Goal: Communication & Community: Ask a question

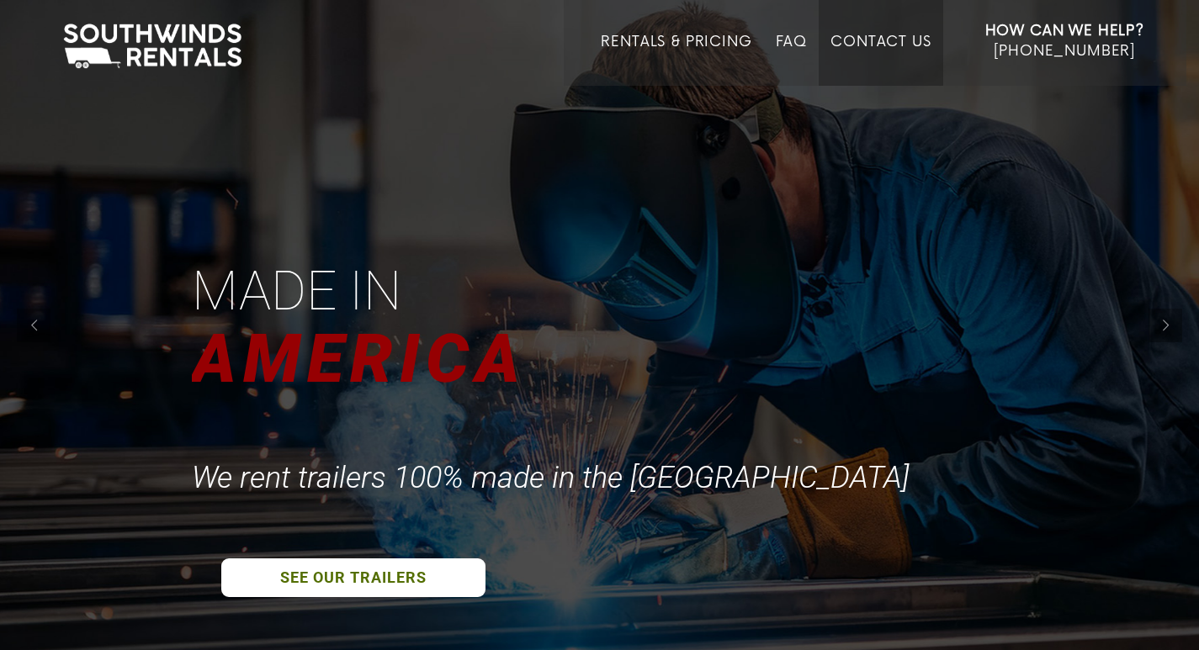
click at [870, 59] on link "Contact Us" at bounding box center [880, 60] width 100 height 52
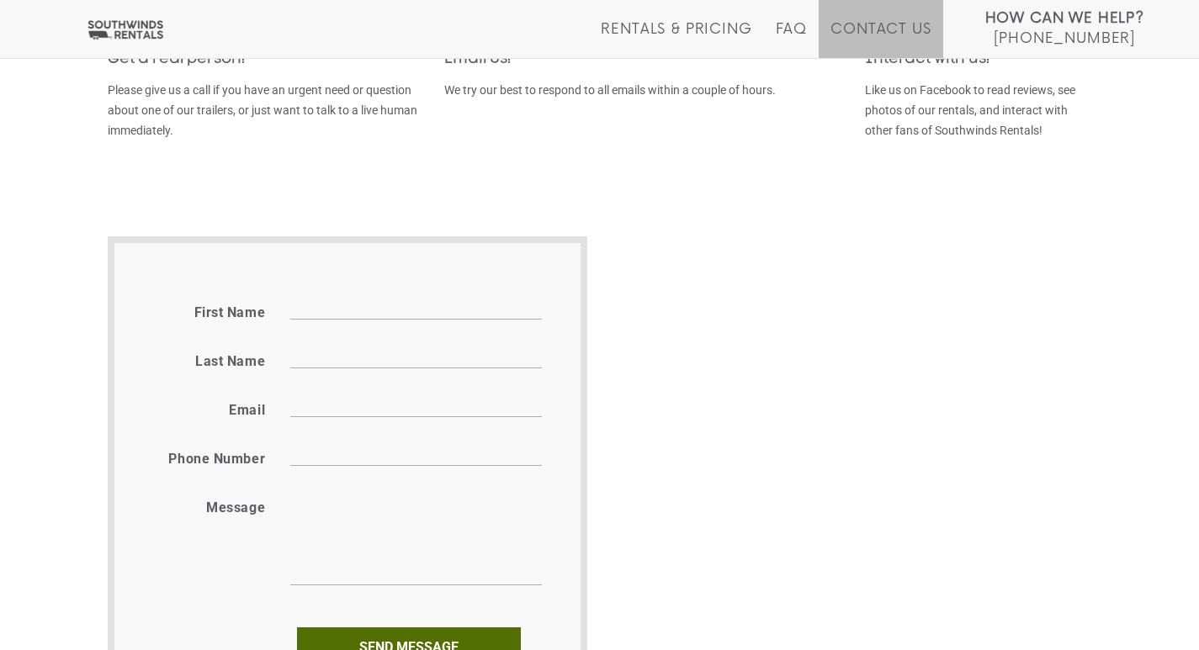
scroll to position [777, 0]
drag, startPoint x: 363, startPoint y: 552, endPoint x: 385, endPoint y: 474, distance: 81.5
click at [360, 538] on textarea "Message" at bounding box center [415, 534] width 251 height 97
paste textarea "Stand Out with Scroll-Stopping Animated Videos Hi, In a noisy world, animated v…"
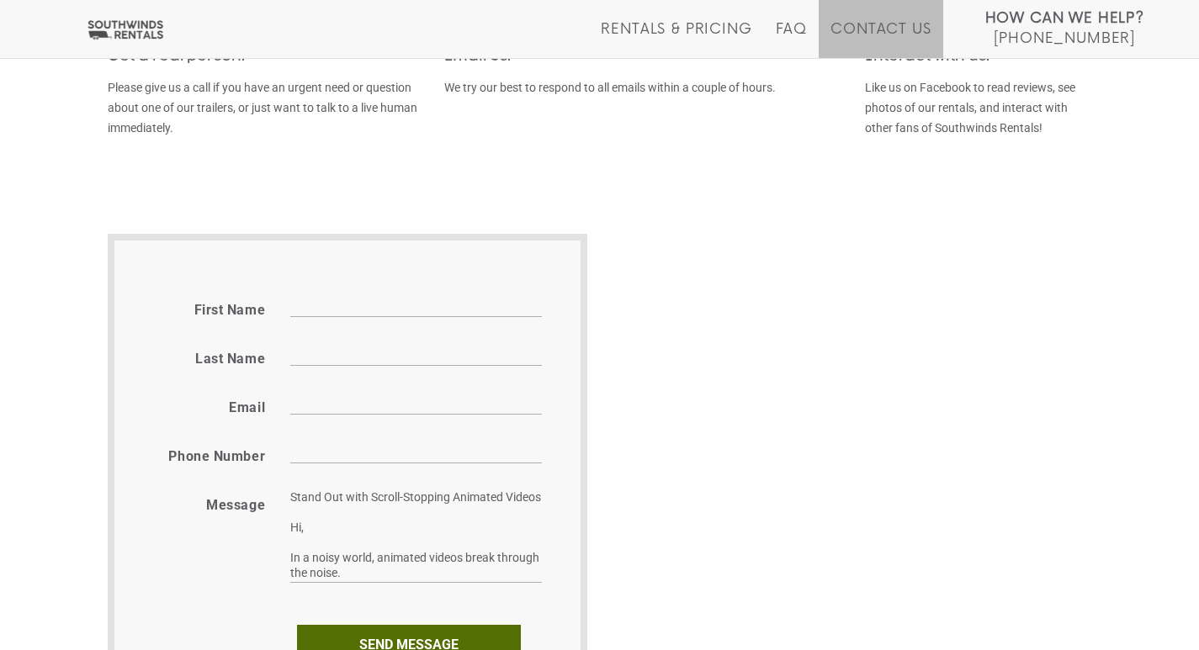
scroll to position [362, 0]
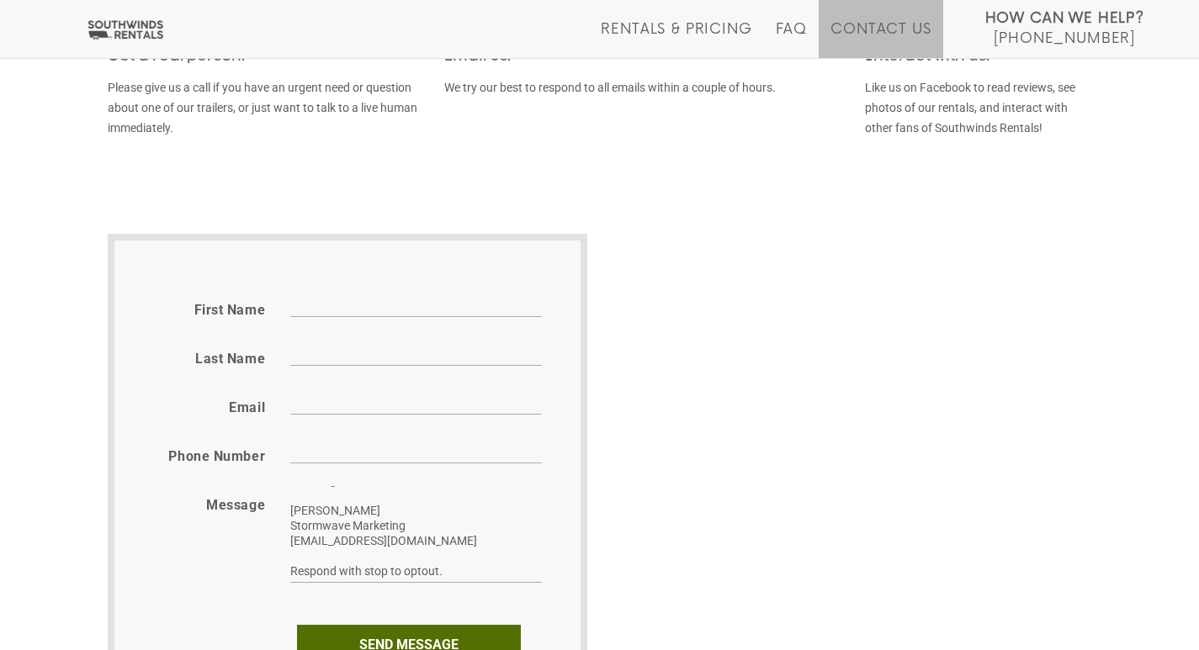
type textarea "Stand Out with Scroll-Stopping Animated Videos Hi, In a noisy world, animated v…"
click at [384, 461] on input "Phone number" at bounding box center [415, 450] width 251 height 26
type input "8149805065"
type input "Alisha"
type input "Crawford"
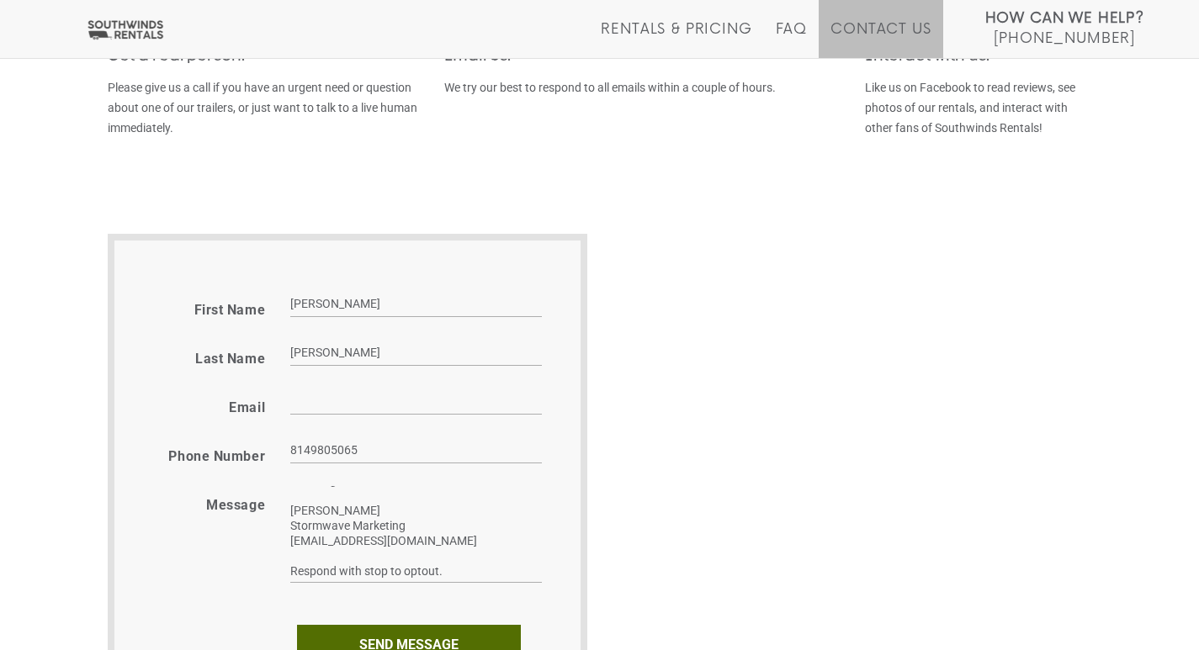
type input "alishac@stormwavesmarketings.com"
click at [458, 635] on input "Send message" at bounding box center [409, 645] width 224 height 40
drag, startPoint x: 371, startPoint y: 642, endPoint x: 458, endPoint y: 574, distance: 109.7
click at [388, 631] on input "Send enquiry" at bounding box center [409, 645] width 224 height 40
click at [448, 637] on input "Send enquiry" at bounding box center [409, 645] width 224 height 40
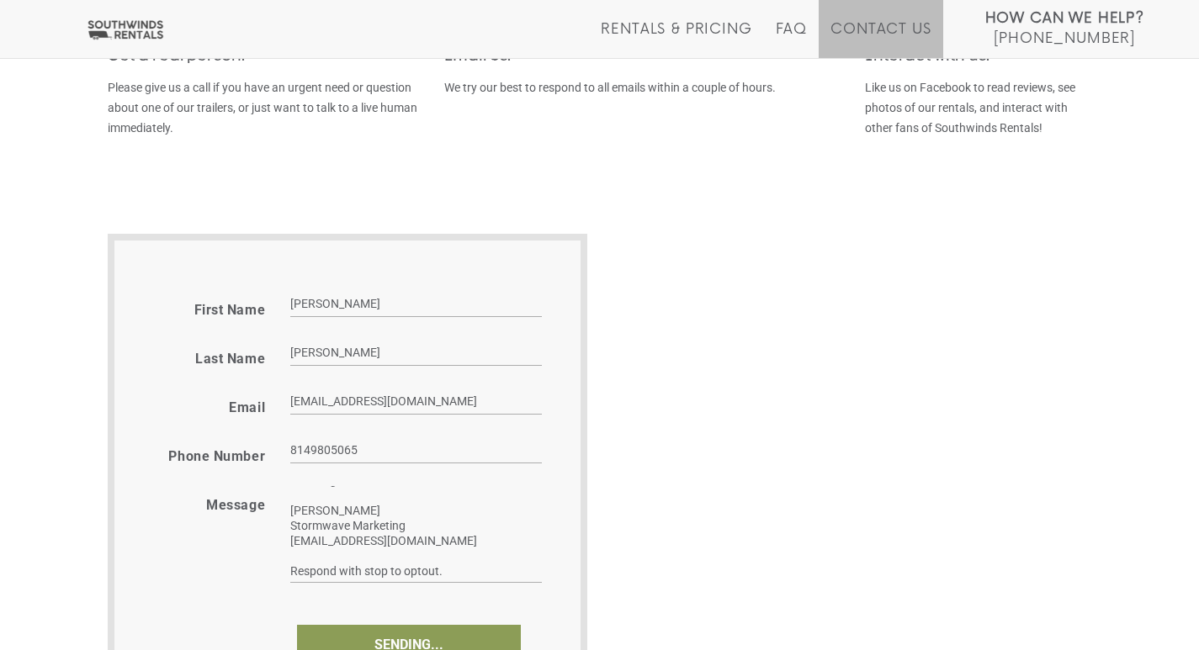
scroll to position [974, 0]
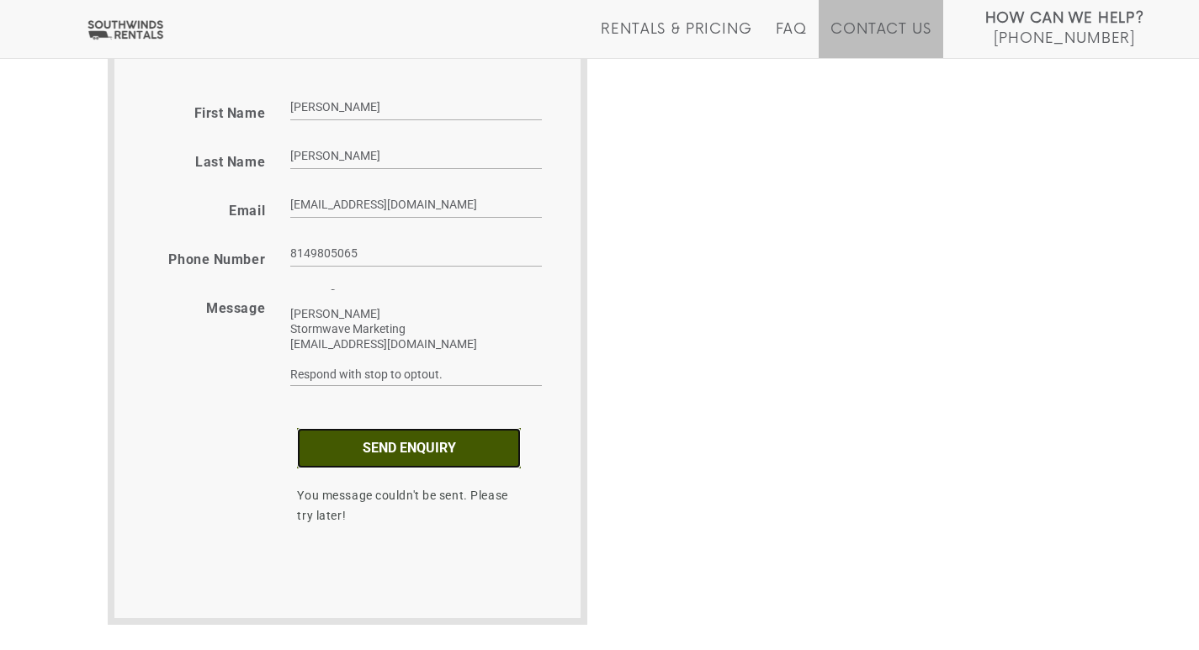
click at [366, 462] on input "Send enquiry" at bounding box center [409, 448] width 224 height 40
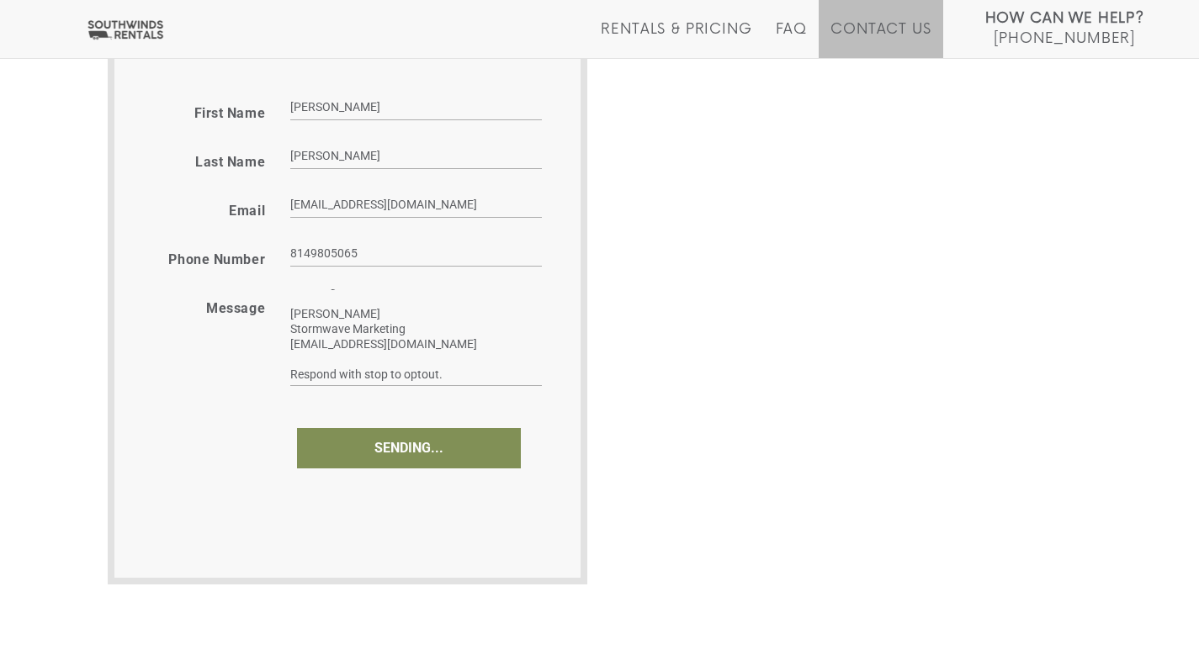
type input "Send enquiry"
